Goal: Transaction & Acquisition: Purchase product/service

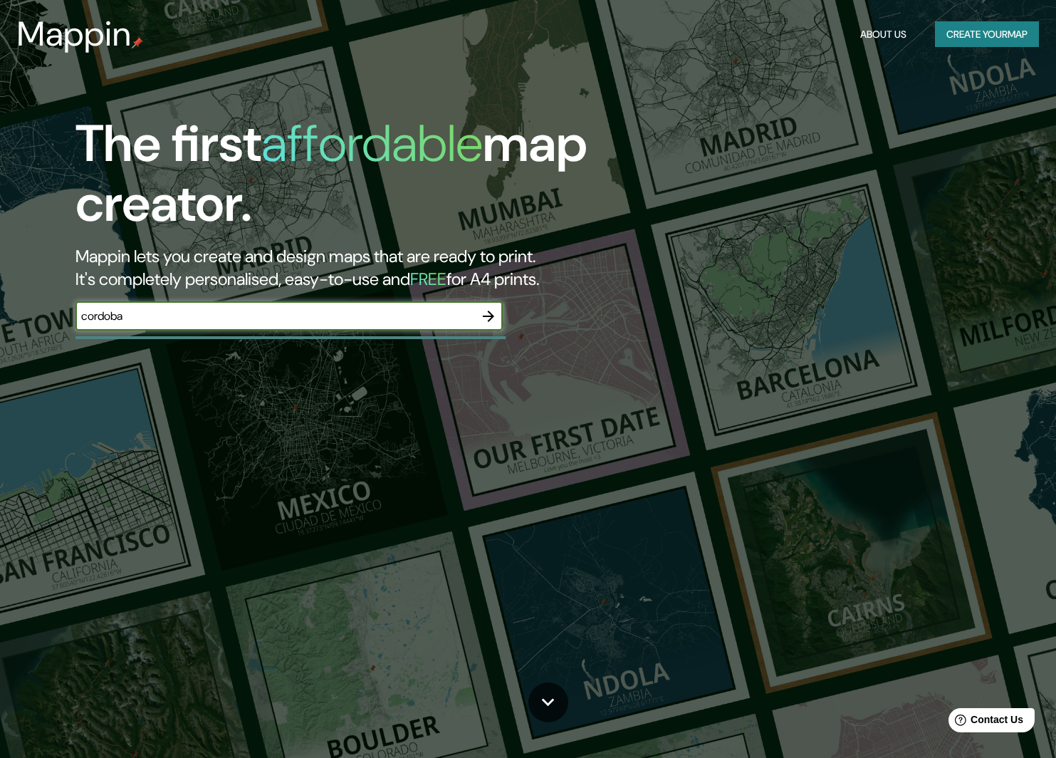
click at [491, 317] on icon "button" at bounding box center [488, 316] width 11 height 11
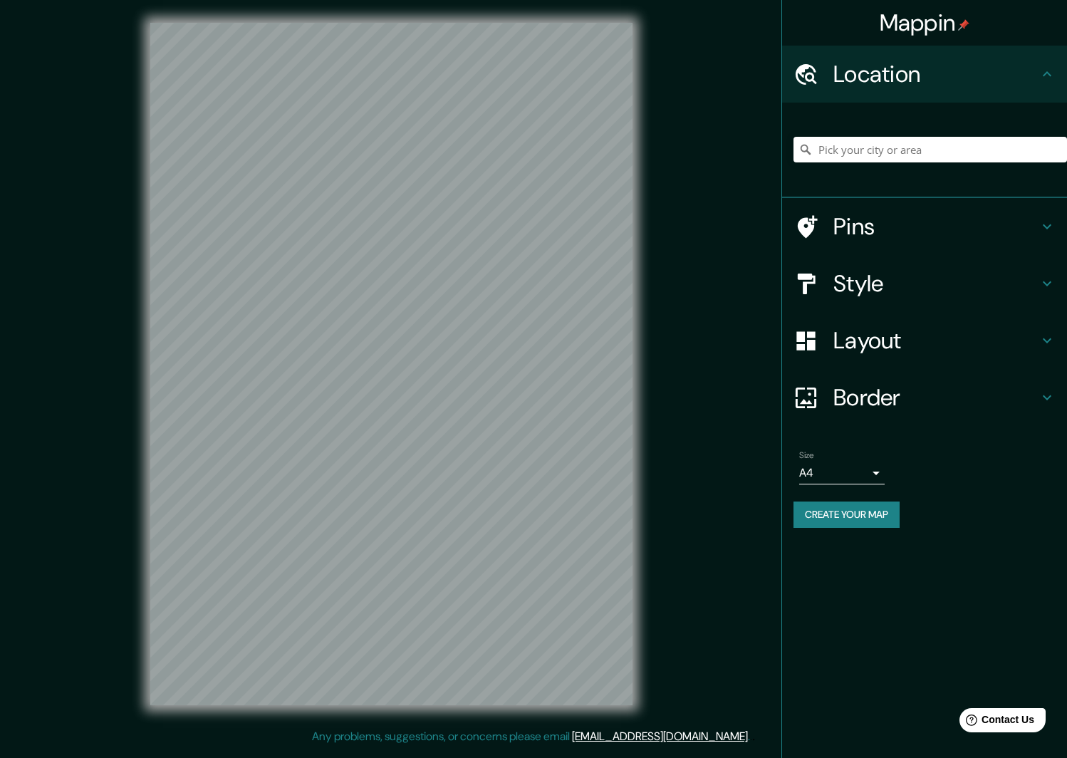
click at [1051, 284] on icon at bounding box center [1046, 283] width 17 height 17
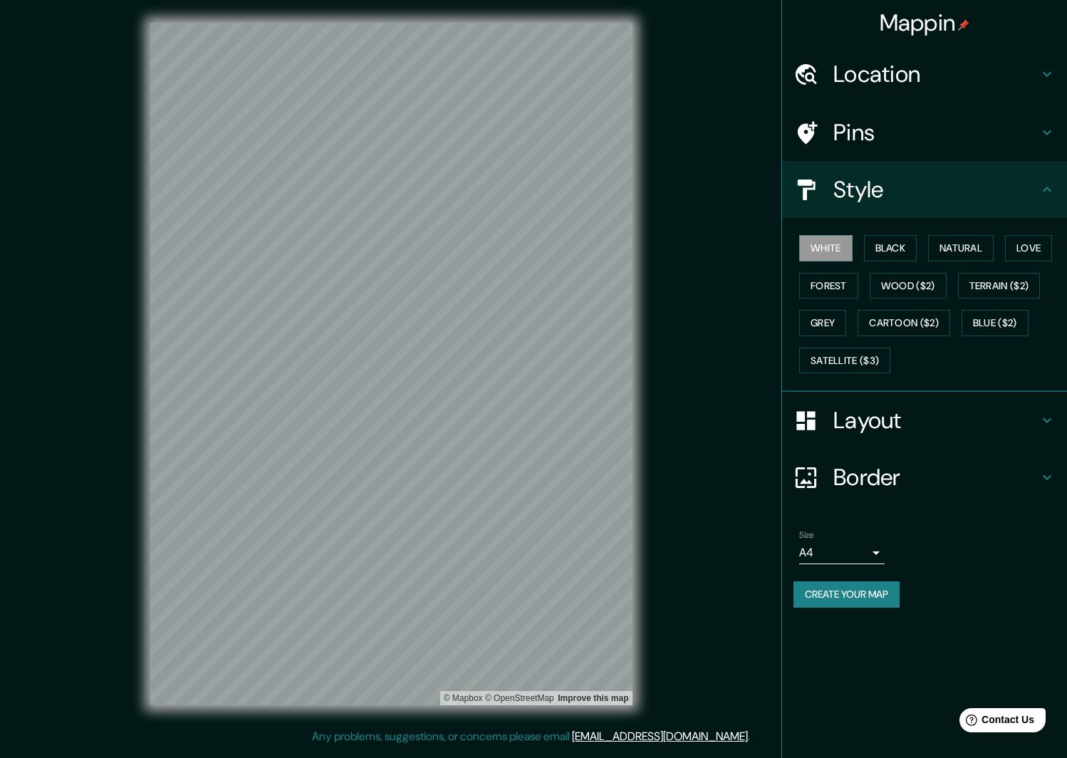
click at [1051, 191] on icon at bounding box center [1046, 189] width 17 height 17
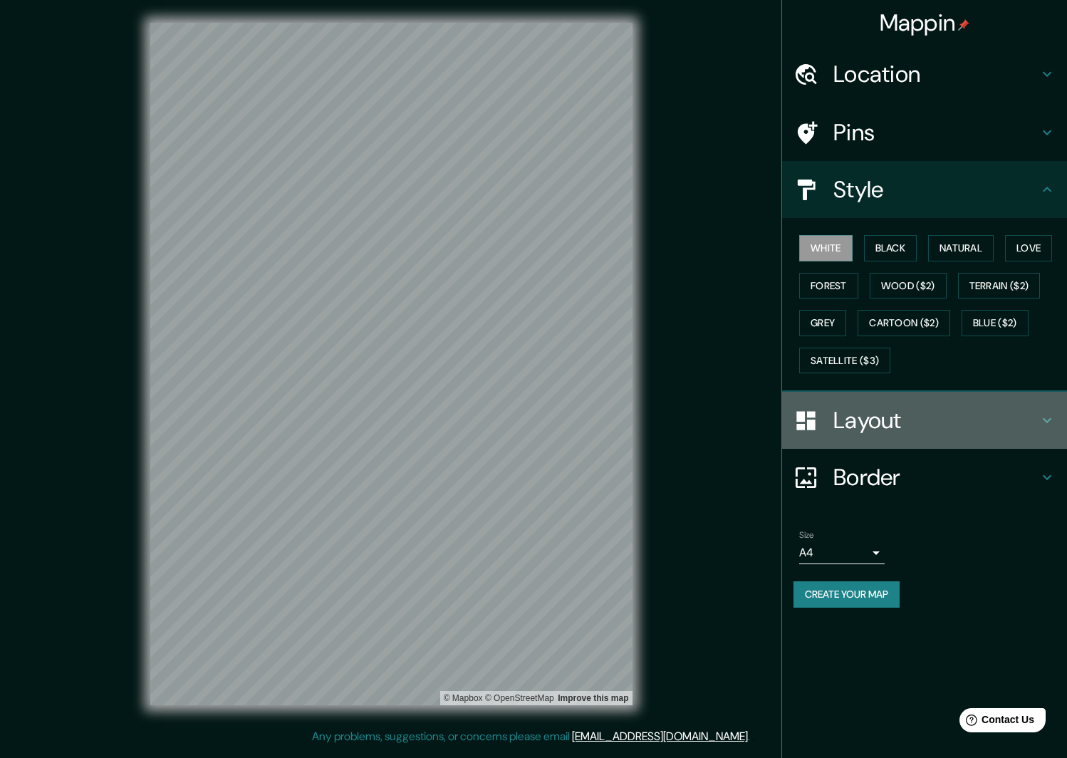
click at [1040, 417] on icon at bounding box center [1046, 420] width 17 height 17
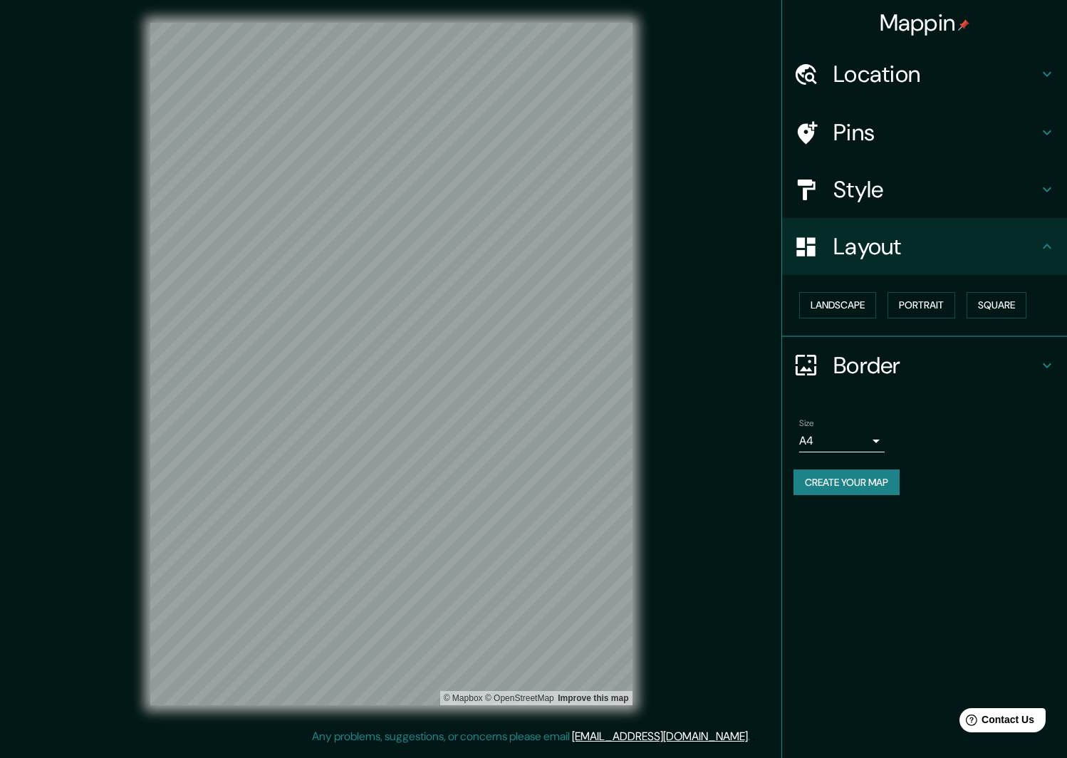
click at [1050, 366] on icon at bounding box center [1046, 365] width 17 height 17
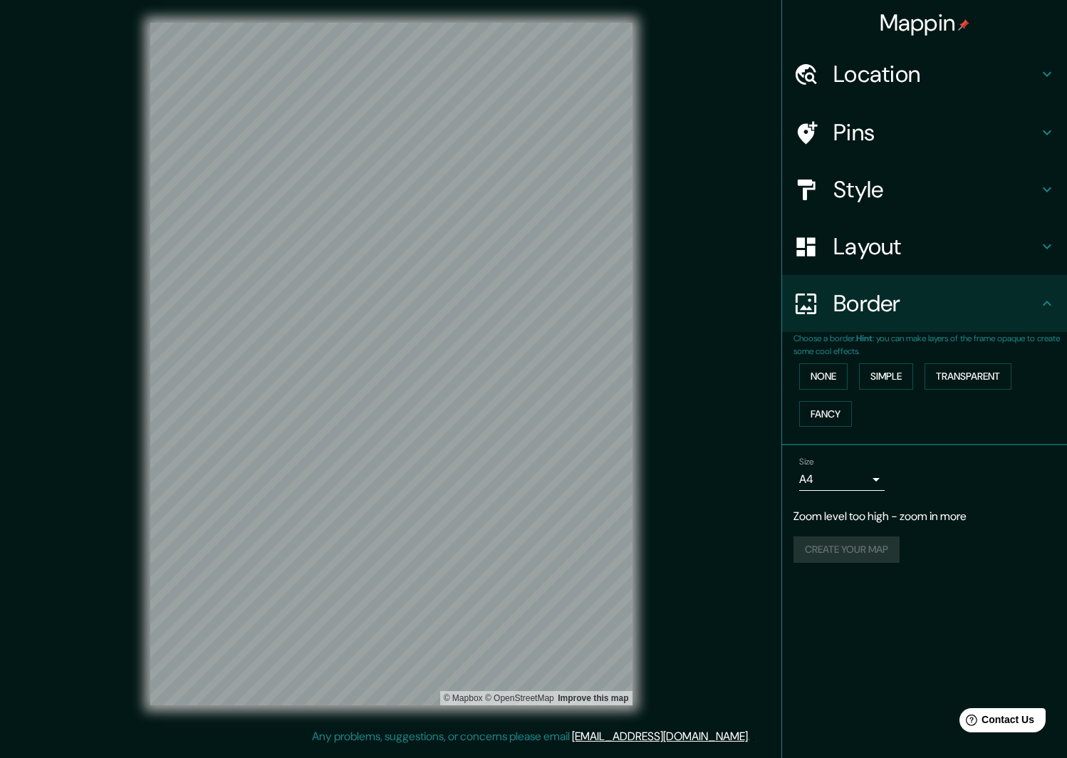
click at [1014, 306] on h4 "Border" at bounding box center [935, 303] width 205 height 28
click at [1040, 303] on icon at bounding box center [1046, 303] width 17 height 17
click at [1035, 118] on h4 "Pins" at bounding box center [935, 132] width 205 height 28
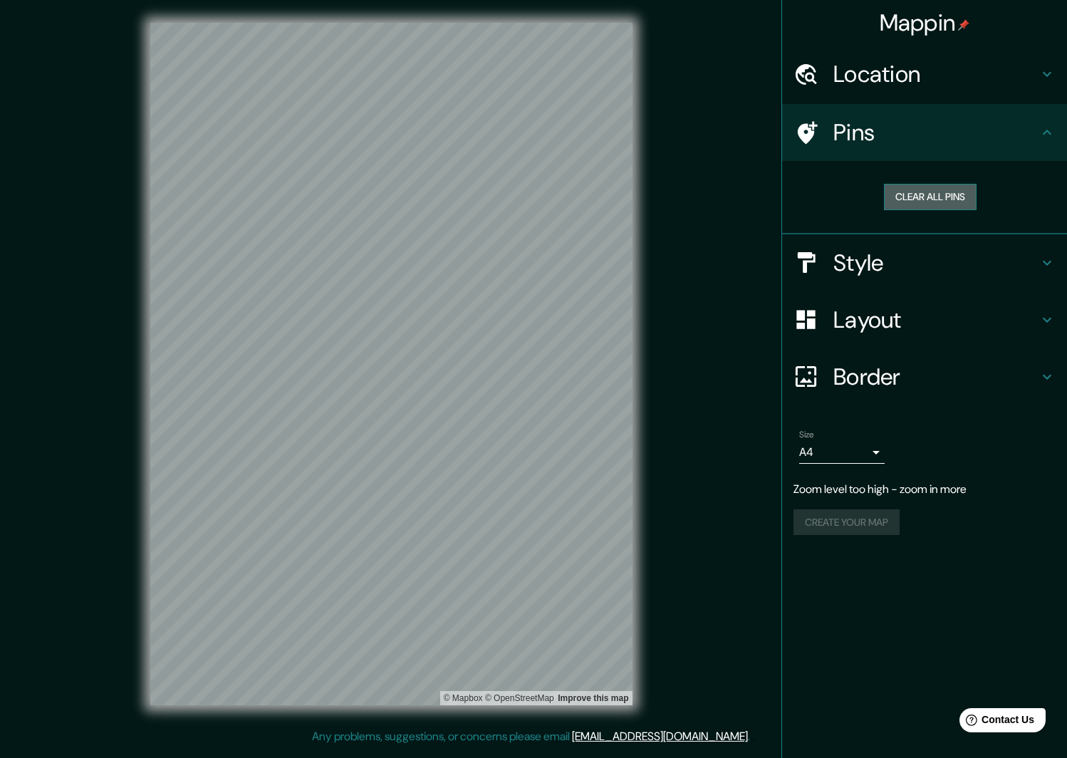
click at [939, 190] on button "Clear all pins" at bounding box center [930, 197] width 93 height 26
